Goal: Task Accomplishment & Management: Manage account settings

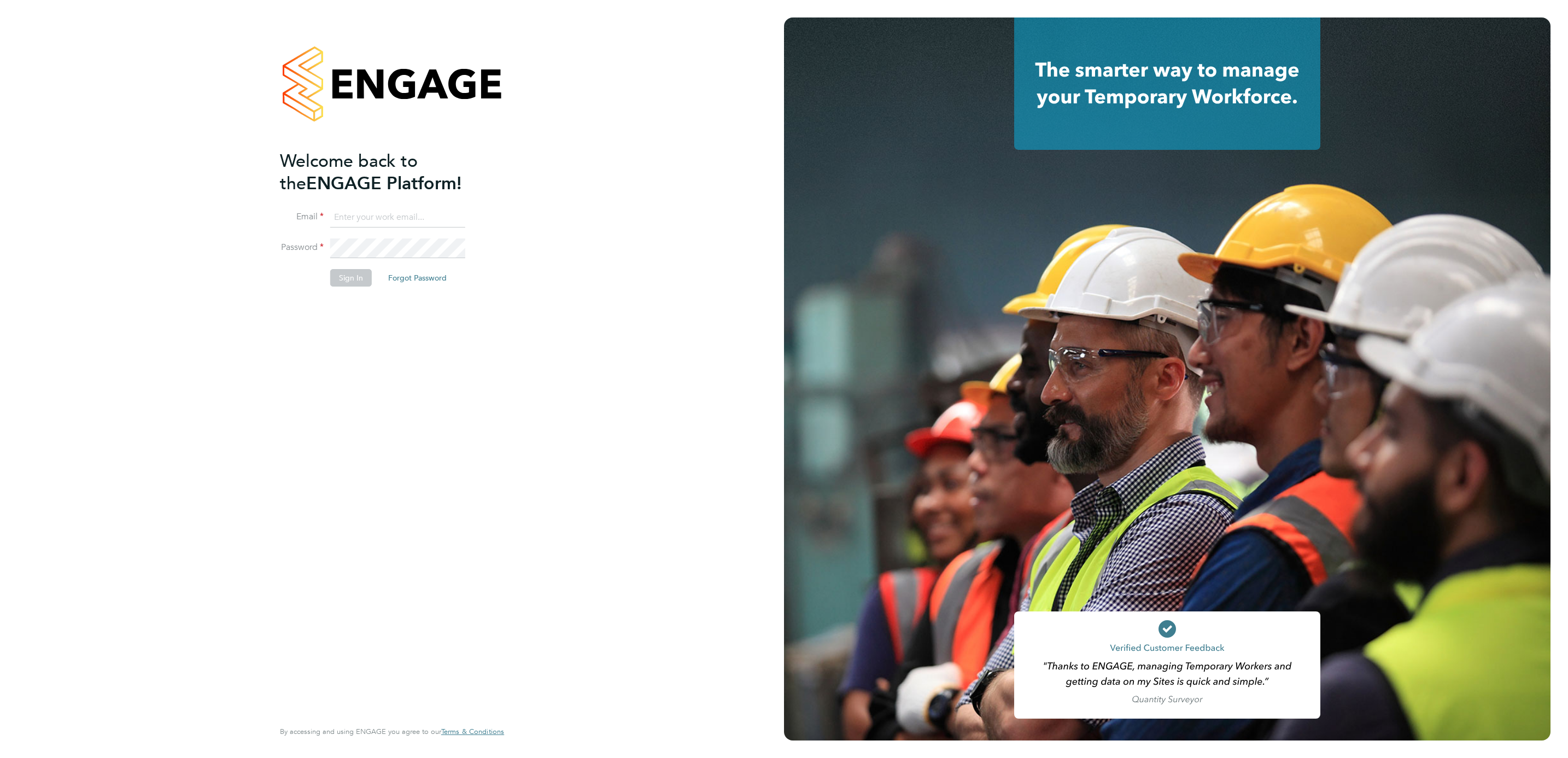
type input "[PERSON_NAME][EMAIL_ADDRESS][DOMAIN_NAME]"
click at [353, 281] on button "Sign In" at bounding box center [351, 278] width 41 height 18
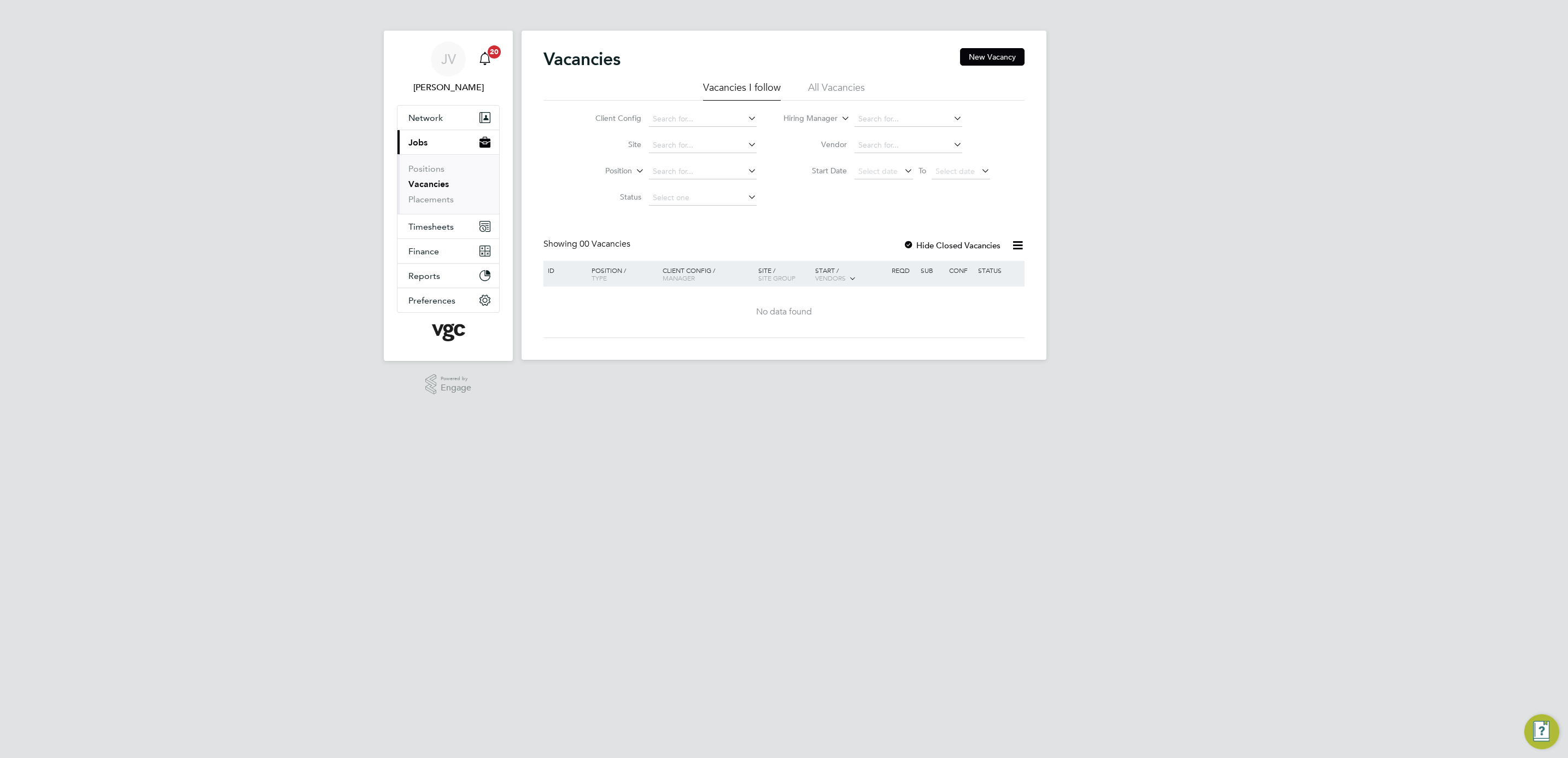
click at [487, 50] on app-alerts-badge "20" at bounding box center [494, 51] width 15 height 15
